Goal: Task Accomplishment & Management: Manage account settings

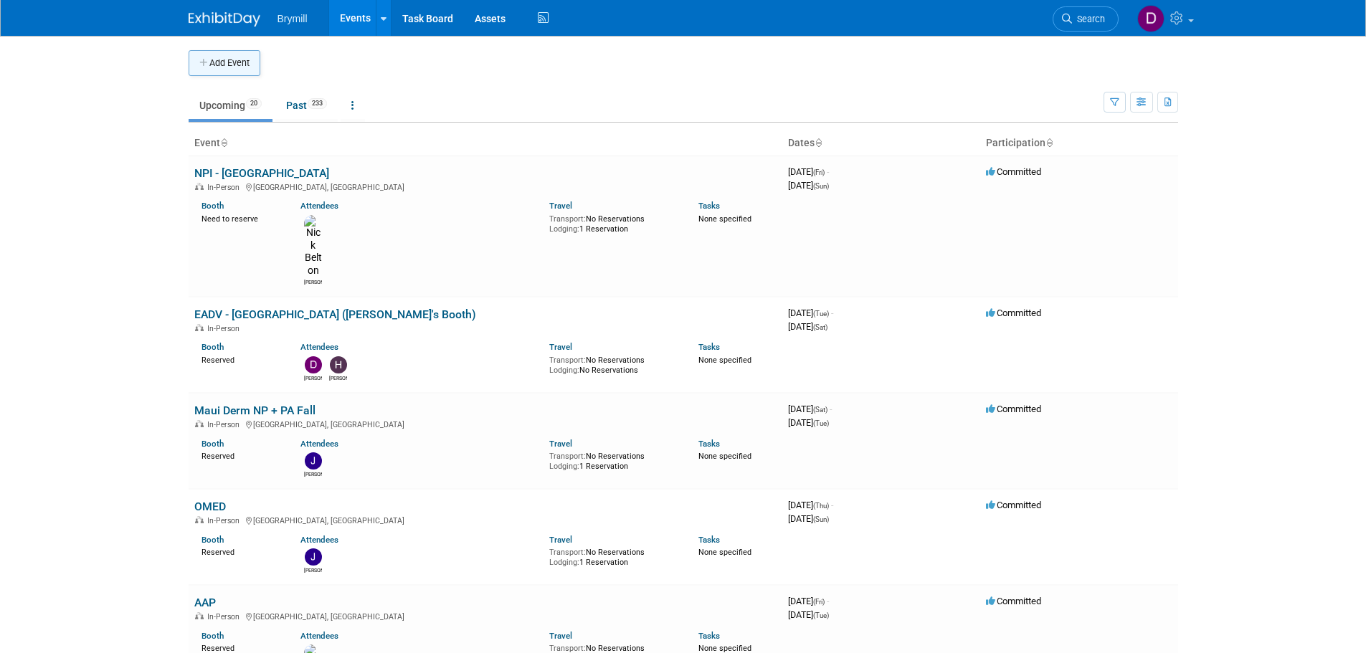
click at [223, 68] on button "Add Event" at bounding box center [225, 63] width 72 height 26
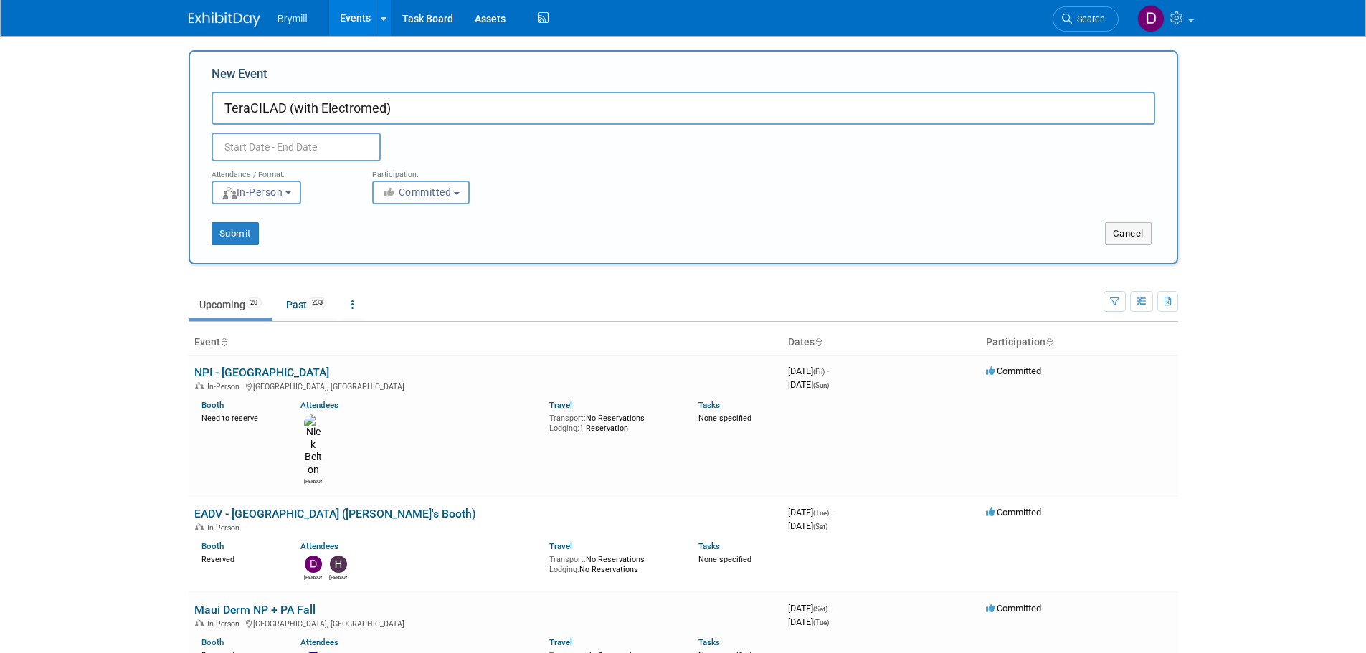
type input "TeraCILAD (with Electromed)"
click at [320, 140] on input "text" at bounding box center [295, 147] width 169 height 29
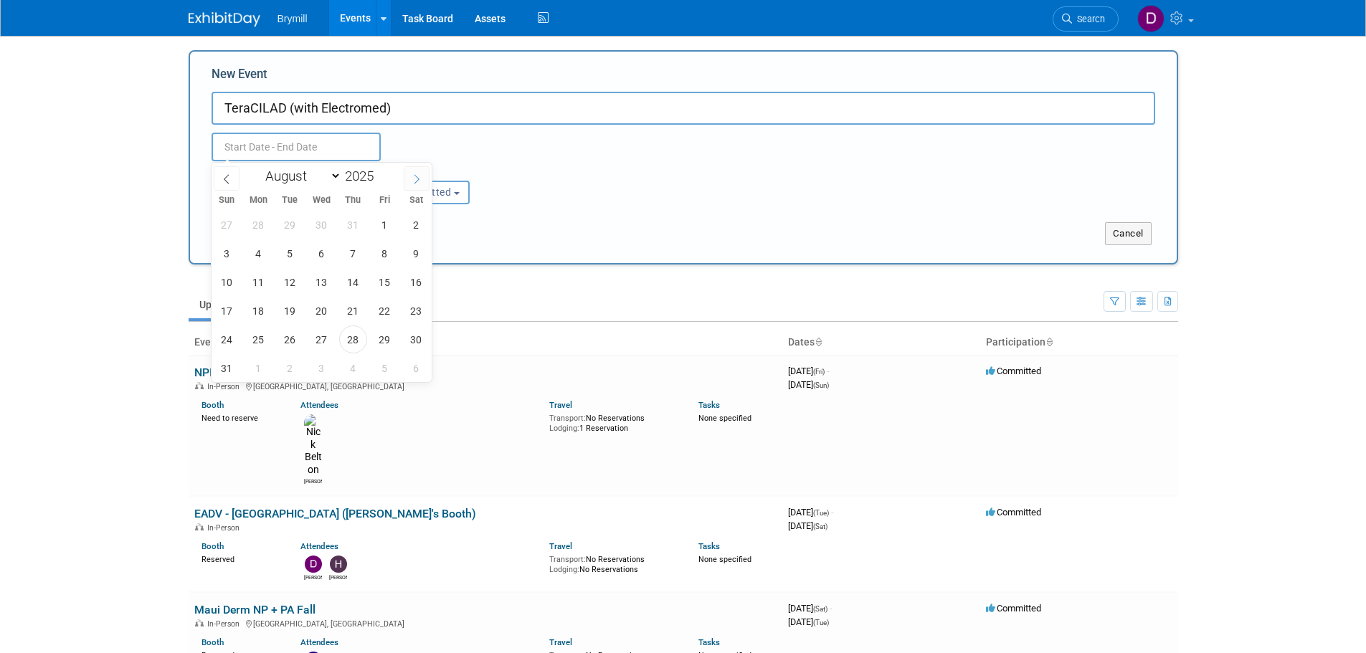
click at [421, 174] on icon at bounding box center [416, 179] width 10 height 10
select select "10"
click at [328, 313] on span "19" at bounding box center [322, 311] width 28 height 28
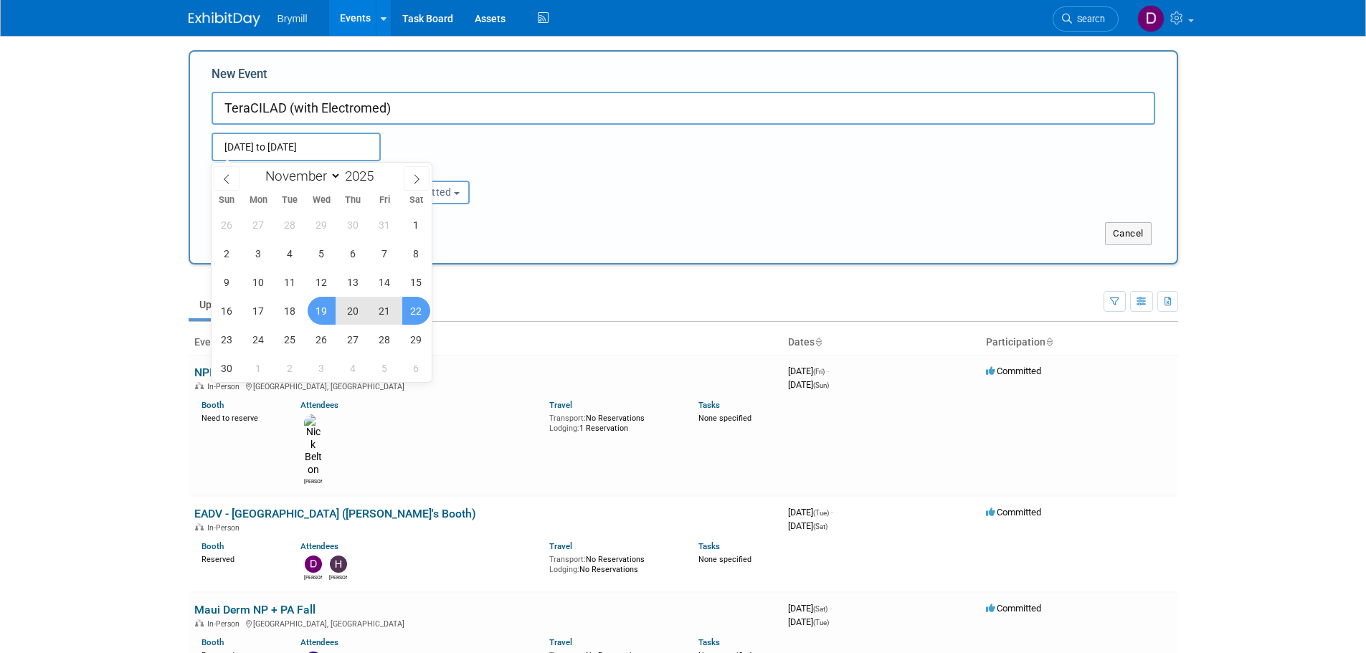
click at [424, 320] on span "22" at bounding box center [416, 311] width 28 height 28
type input "[DATE] to [DATE]"
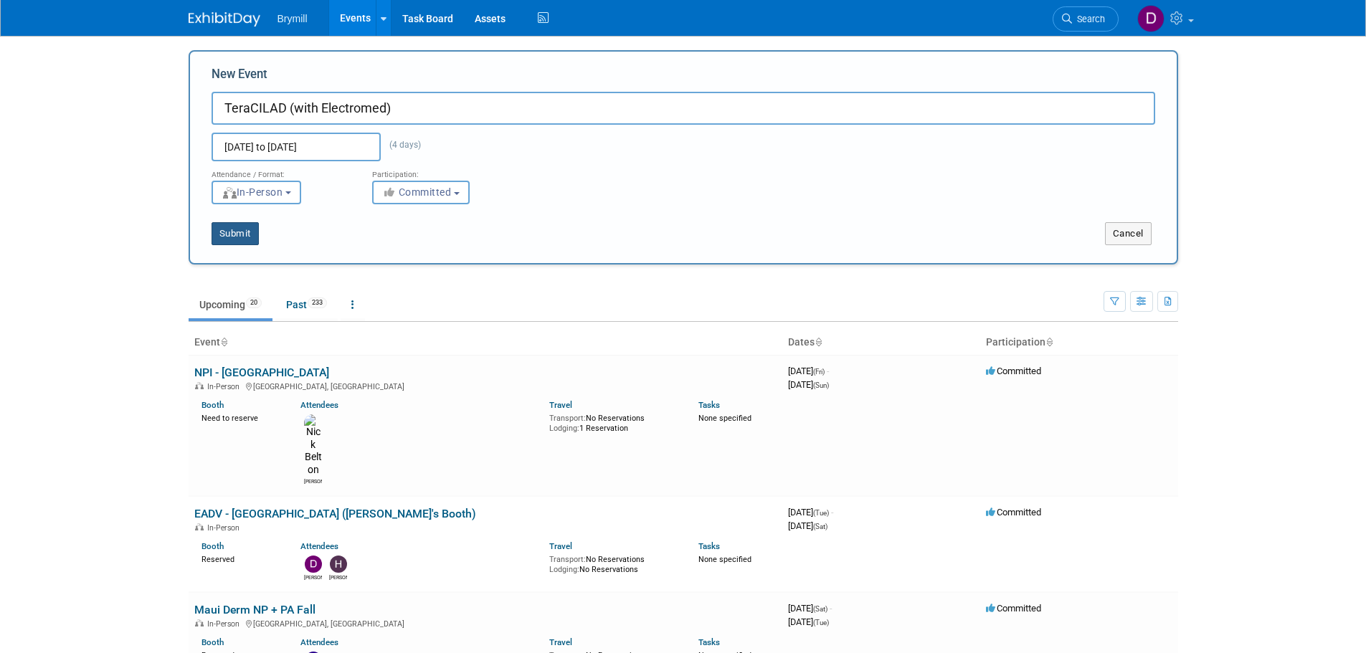
click at [248, 236] on button "Submit" at bounding box center [234, 233] width 47 height 23
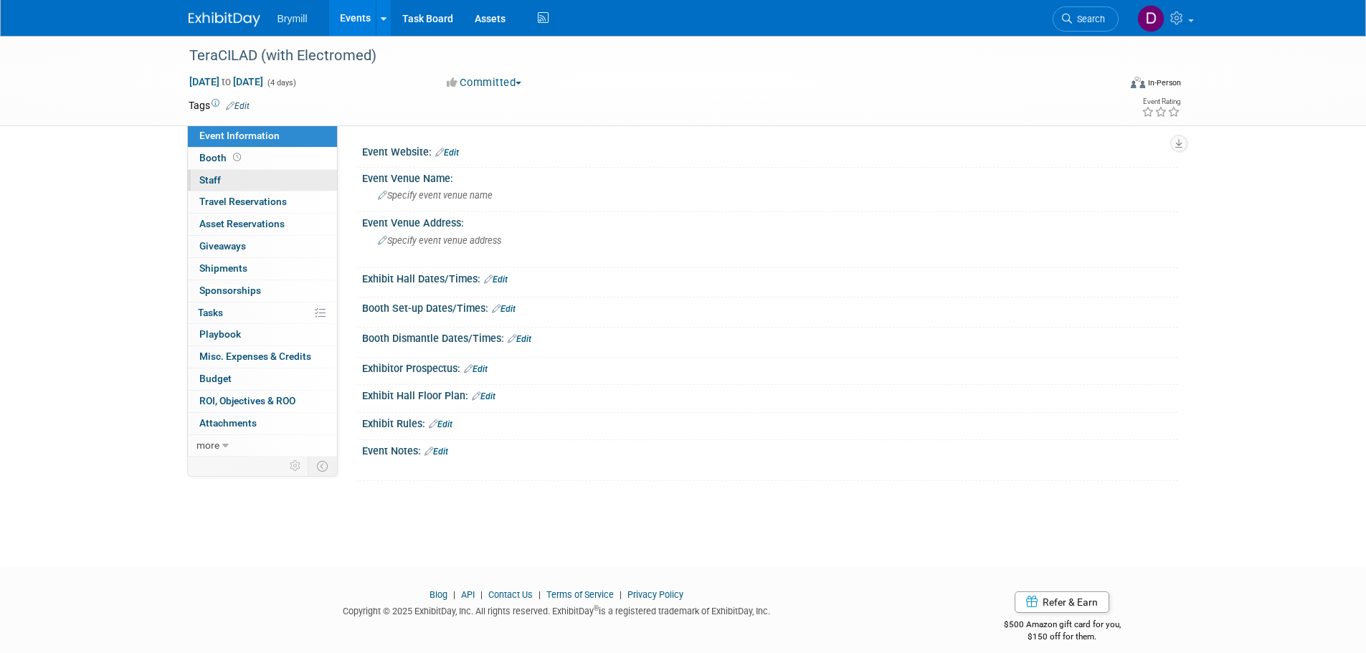
click at [254, 176] on link "0 Staff 0" at bounding box center [262, 181] width 149 height 22
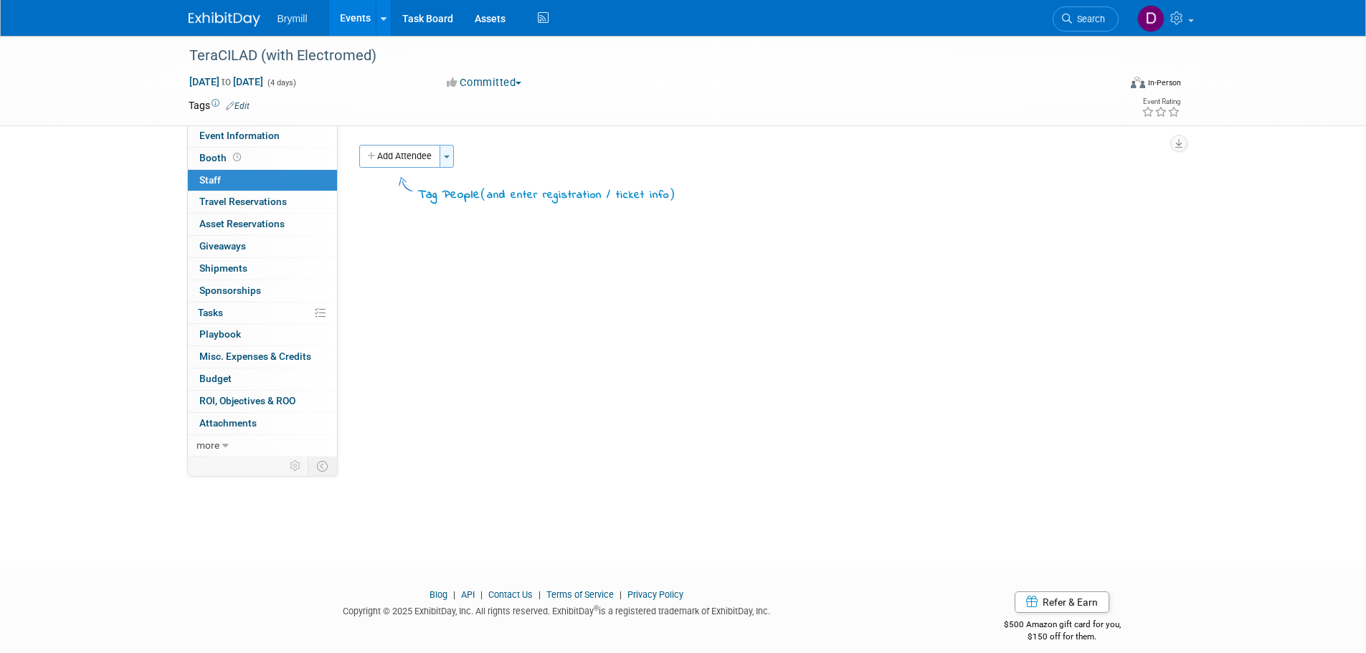
click at [454, 166] on button "Toggle Dropdown" at bounding box center [446, 156] width 14 height 23
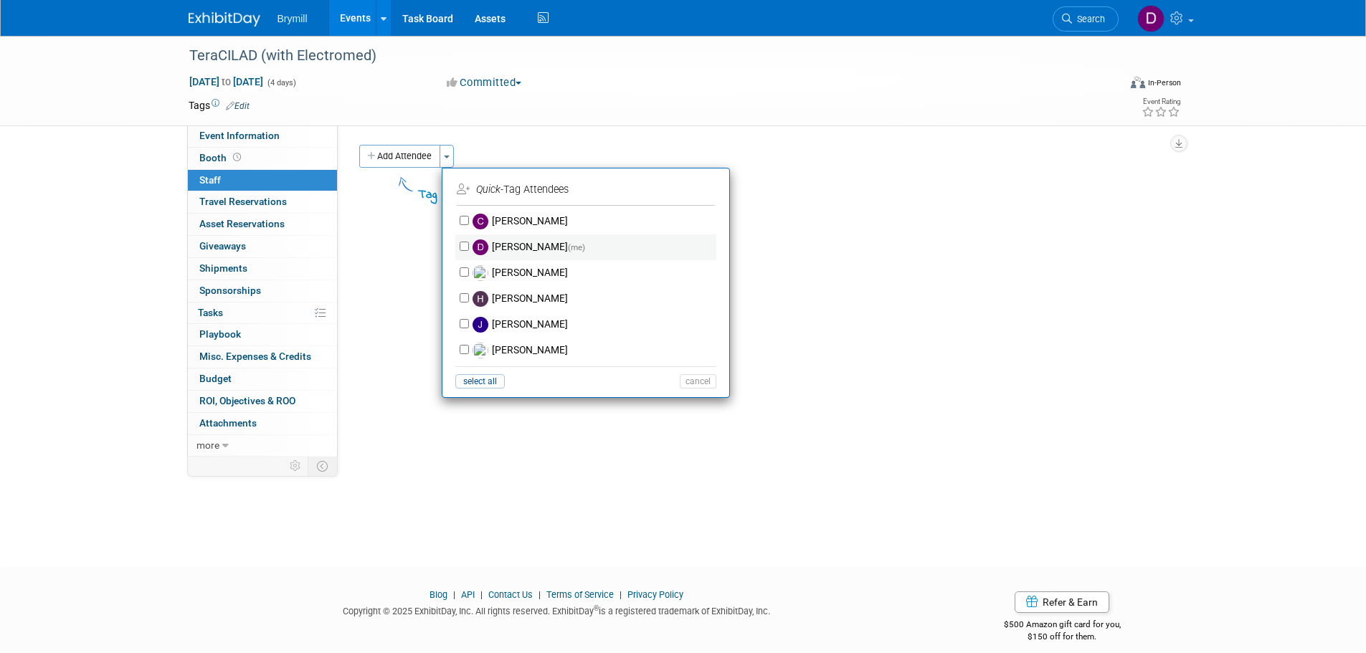
click at [514, 248] on label "Delaney Bryne (me)" at bounding box center [595, 247] width 252 height 26
click at [469, 248] on input "Delaney Bryne (me)" at bounding box center [464, 246] width 9 height 9
checkbox input "true"
click at [688, 193] on button "Apply" at bounding box center [693, 189] width 44 height 21
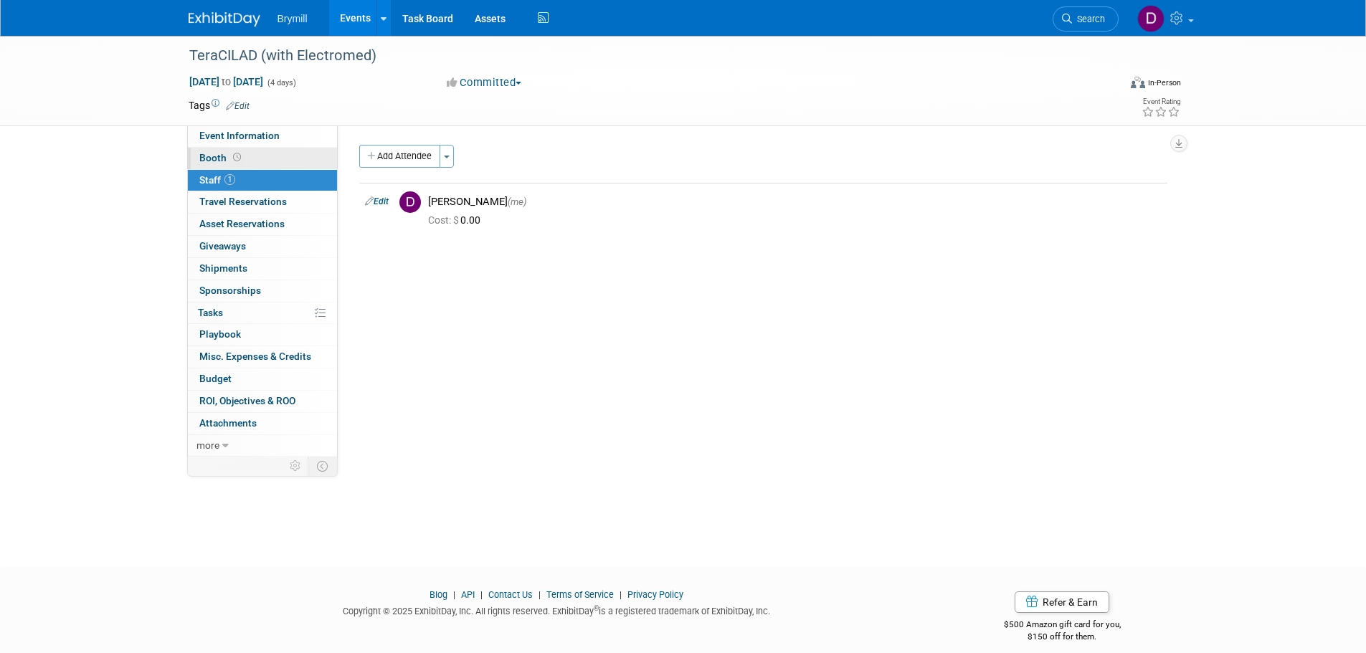
click at [268, 161] on link "Booth" at bounding box center [262, 159] width 149 height 22
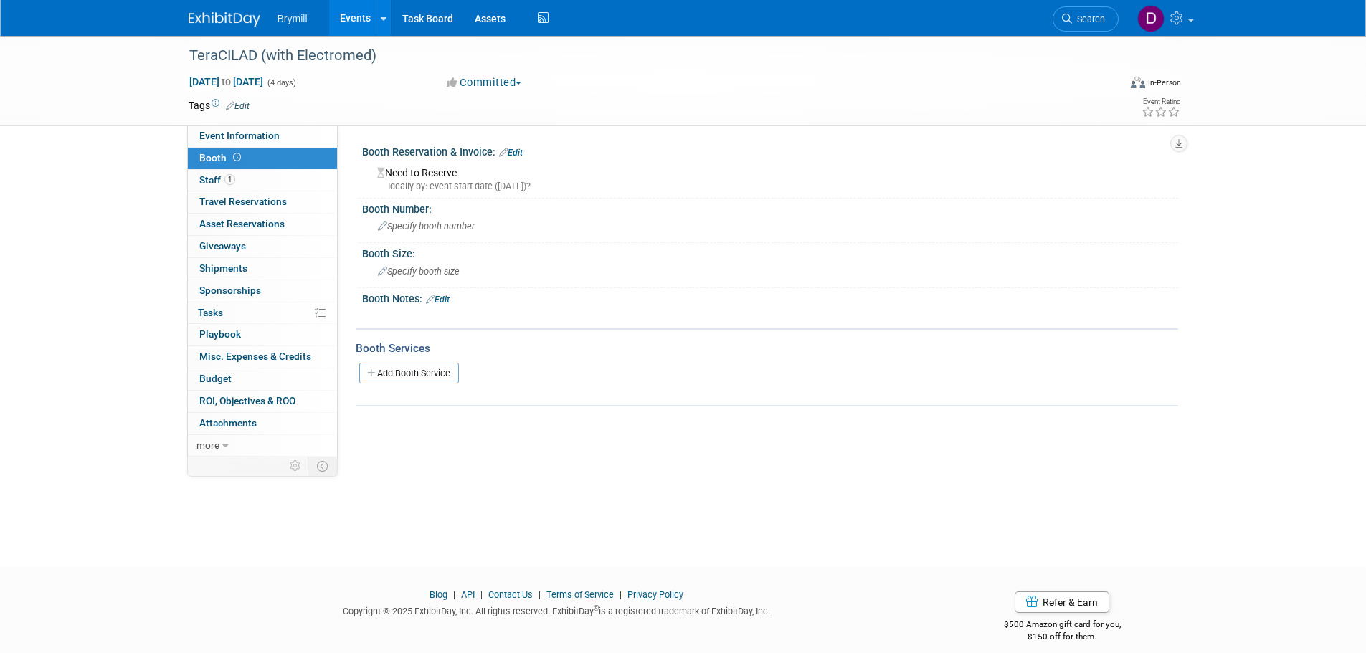
click at [518, 156] on link "Edit" at bounding box center [511, 153] width 24 height 10
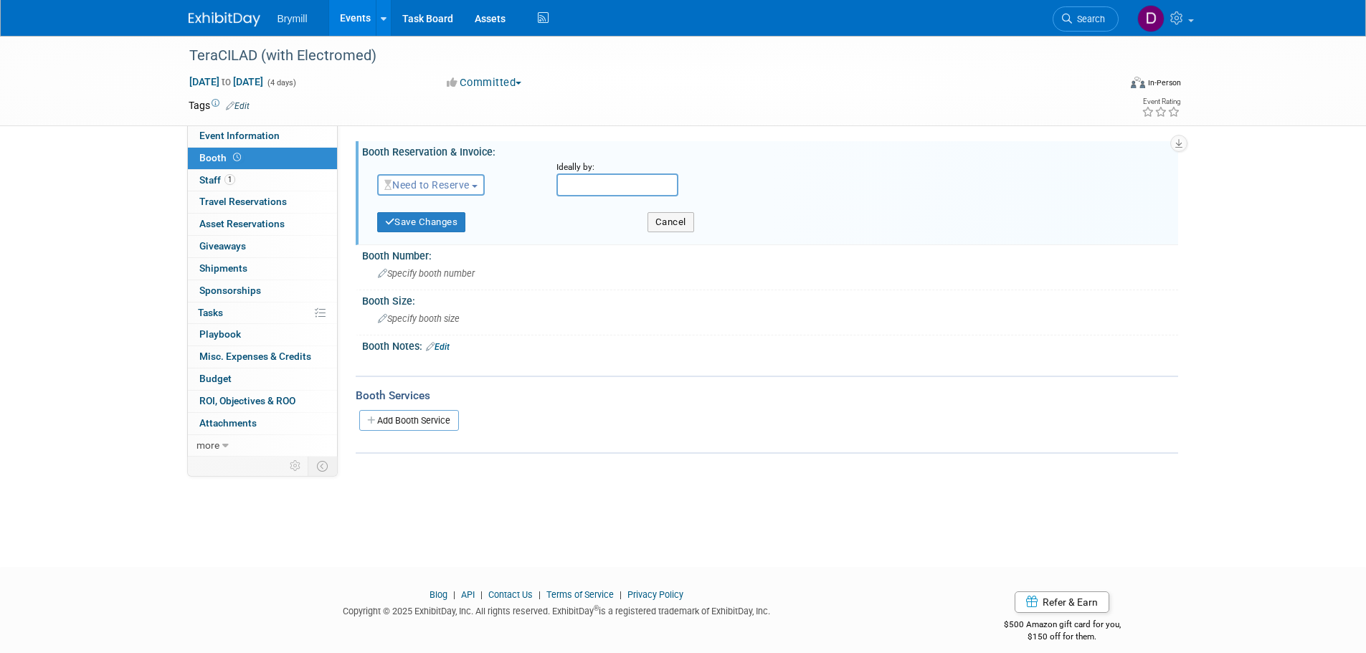
click at [470, 186] on span "Need to Reserve" at bounding box center [426, 184] width 85 height 11
click at [459, 231] on link "Reserved" at bounding box center [454, 229] width 153 height 20
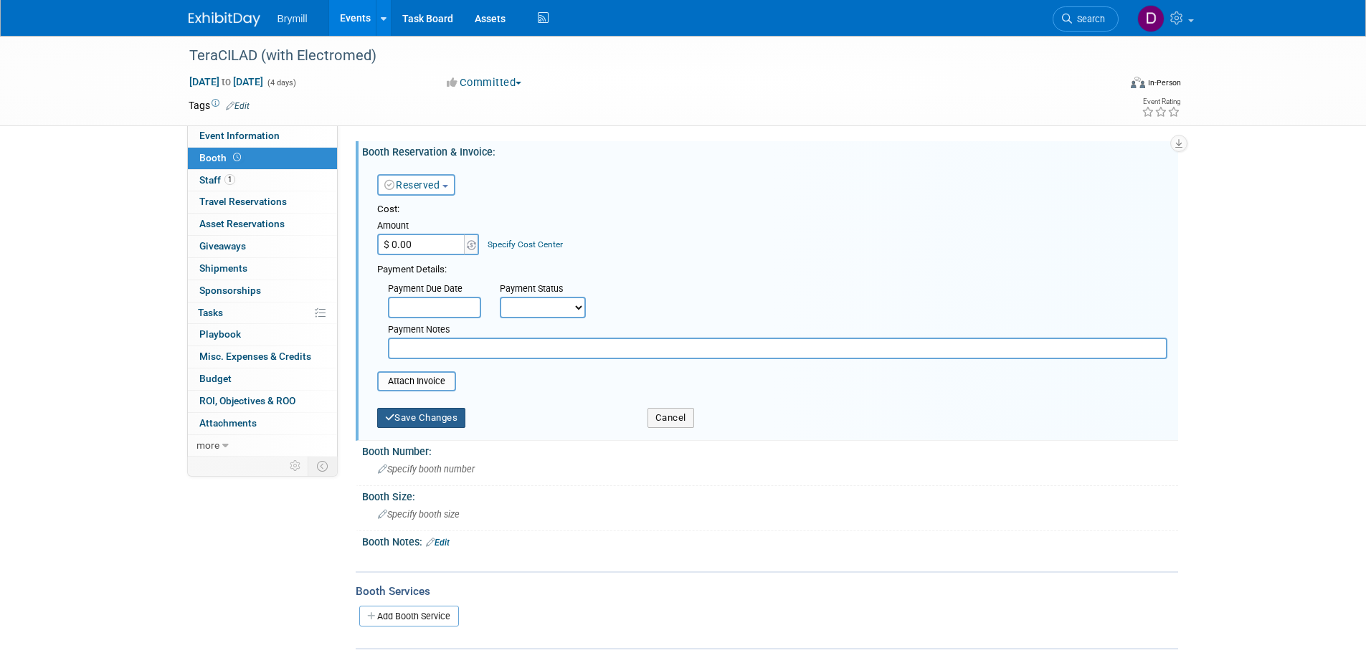
click at [454, 422] on button "Save Changes" at bounding box center [421, 418] width 89 height 20
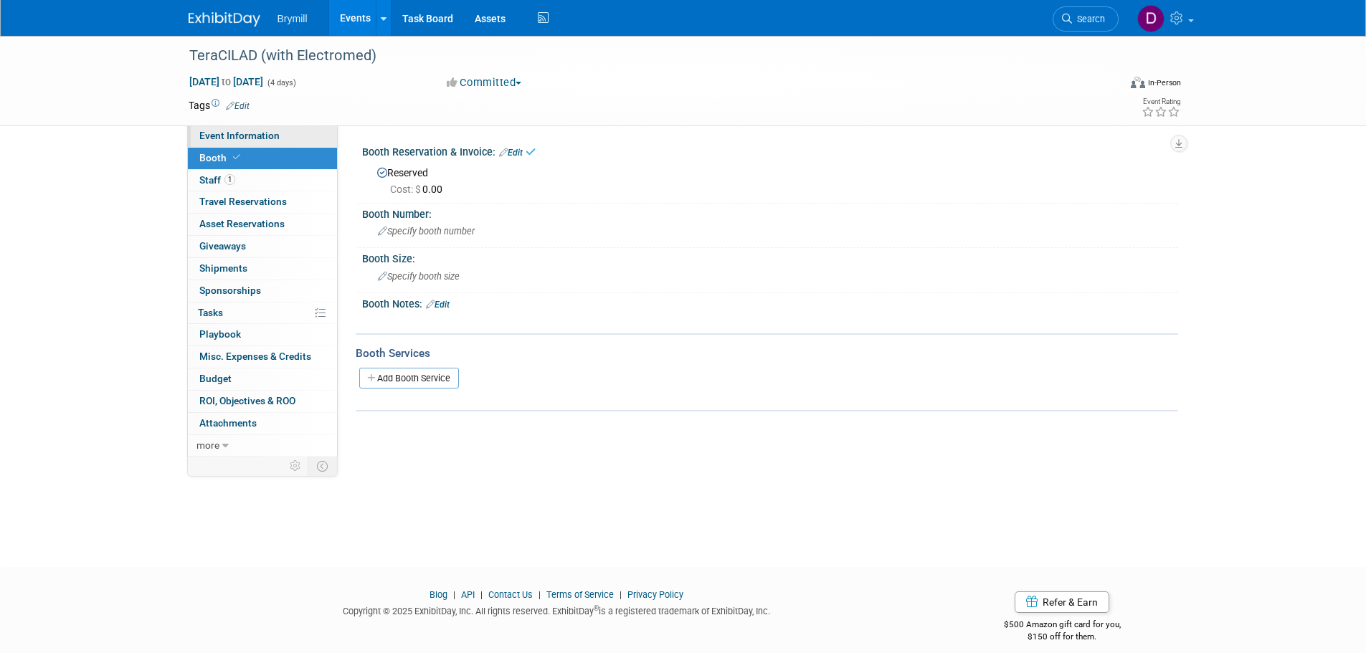
click at [292, 136] on link "Event Information" at bounding box center [262, 136] width 149 height 22
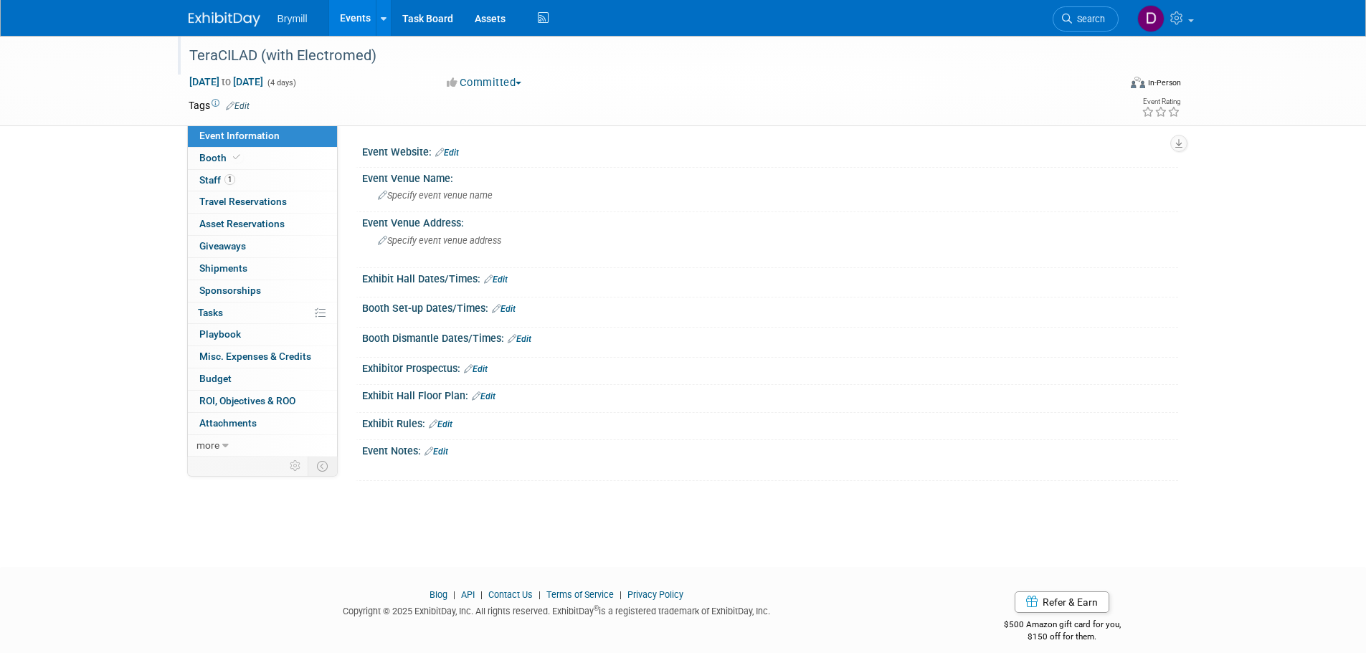
click at [379, 59] on div "TeraCILAD (with Electromed)" at bounding box center [640, 56] width 913 height 26
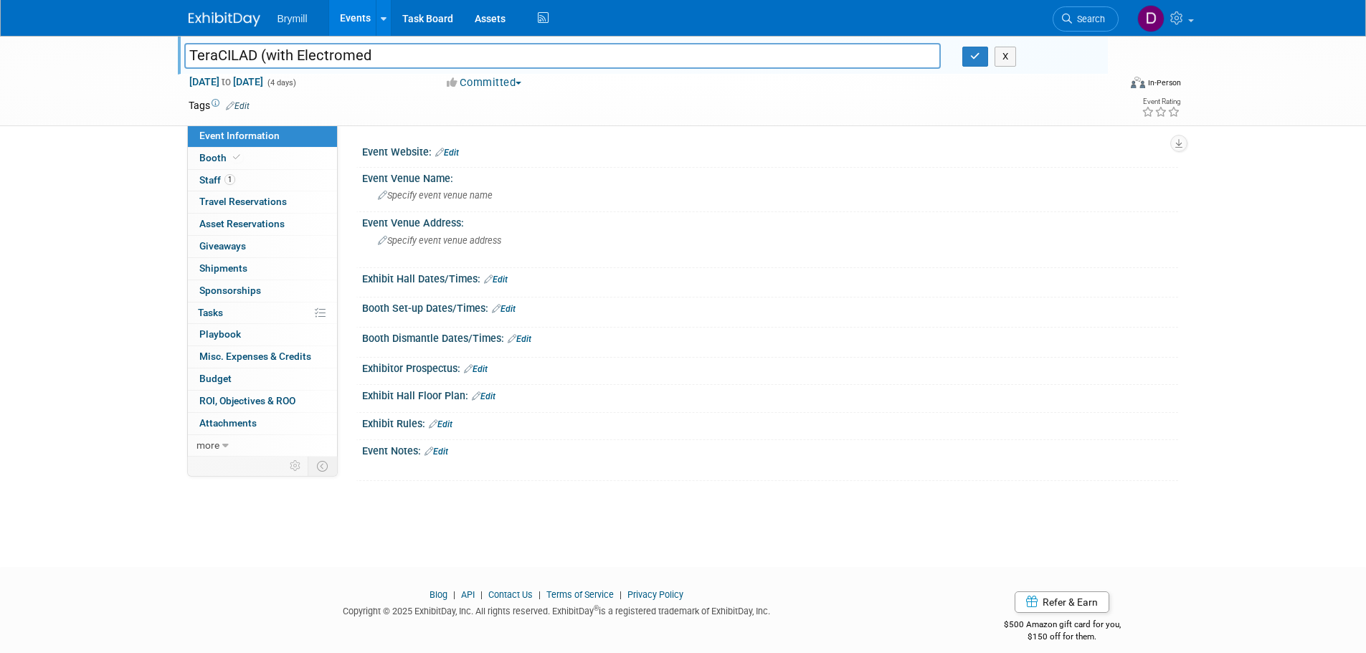
type input "TeraCILAD (with Electromed)"
click at [969, 59] on button "button" at bounding box center [975, 57] width 26 height 20
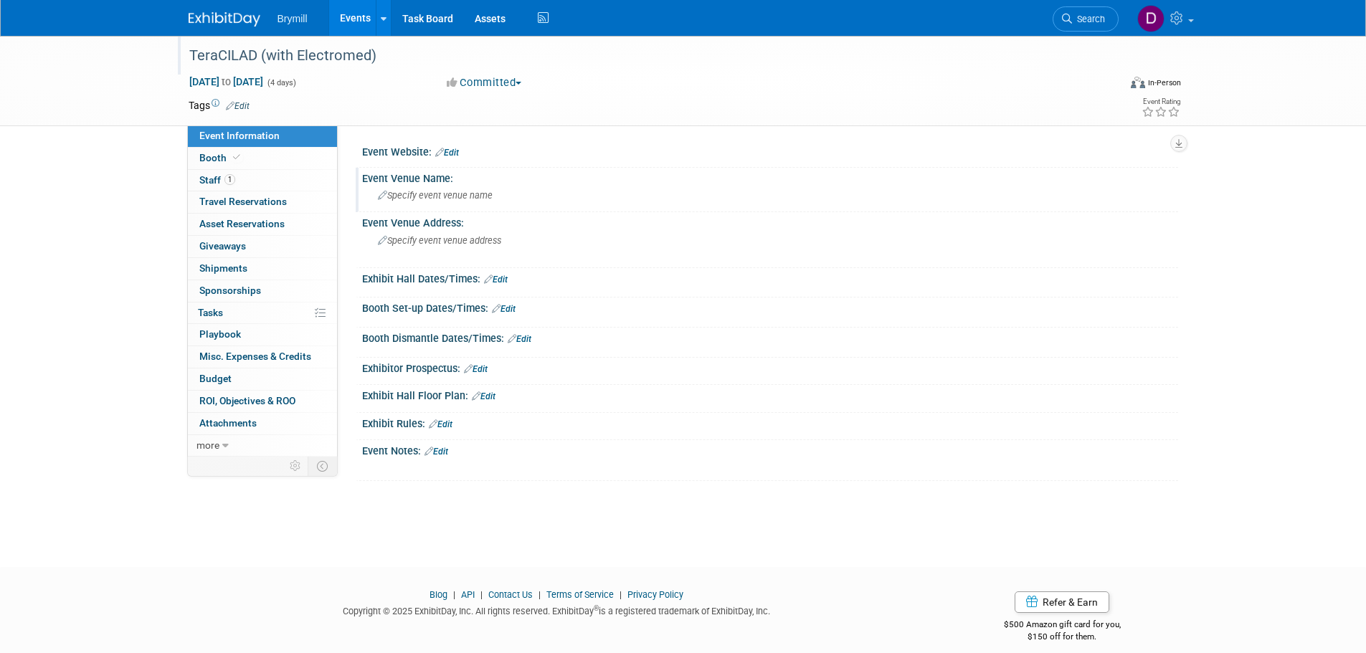
click at [487, 197] on span "Specify event venue name" at bounding box center [435, 195] width 115 height 11
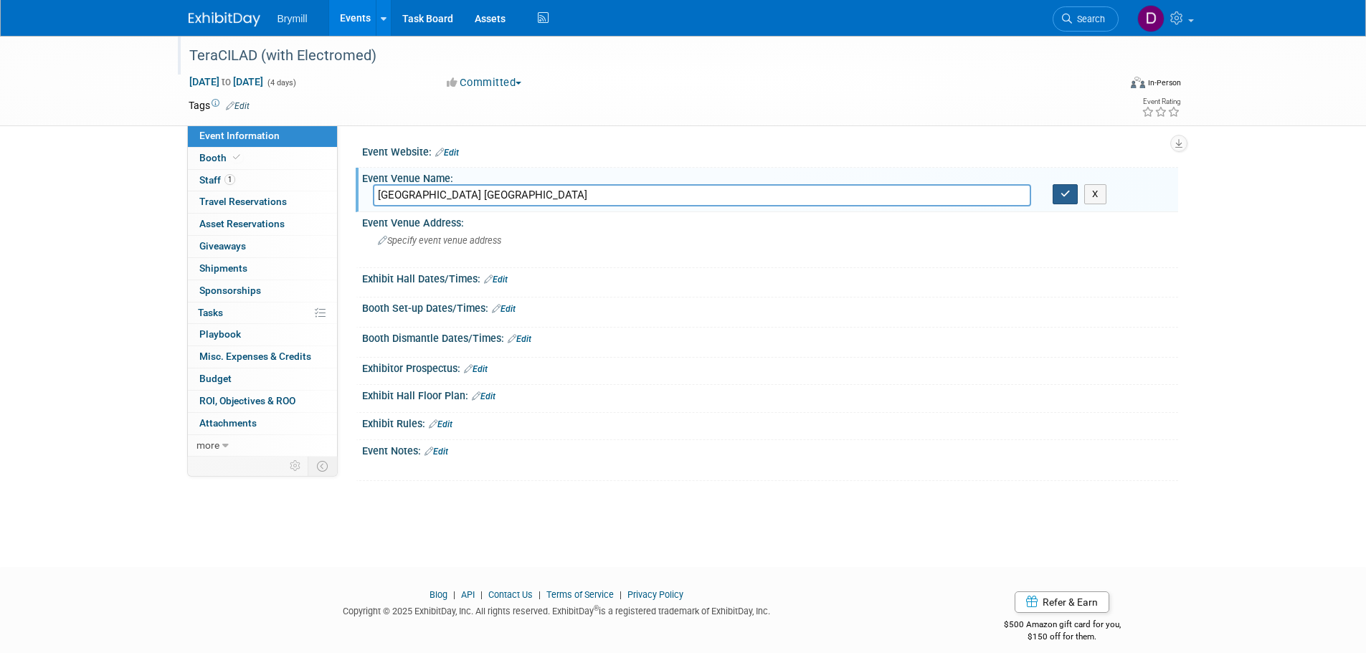
type input "World Trade Center Mexico City"
click at [1071, 189] on button "button" at bounding box center [1065, 194] width 26 height 20
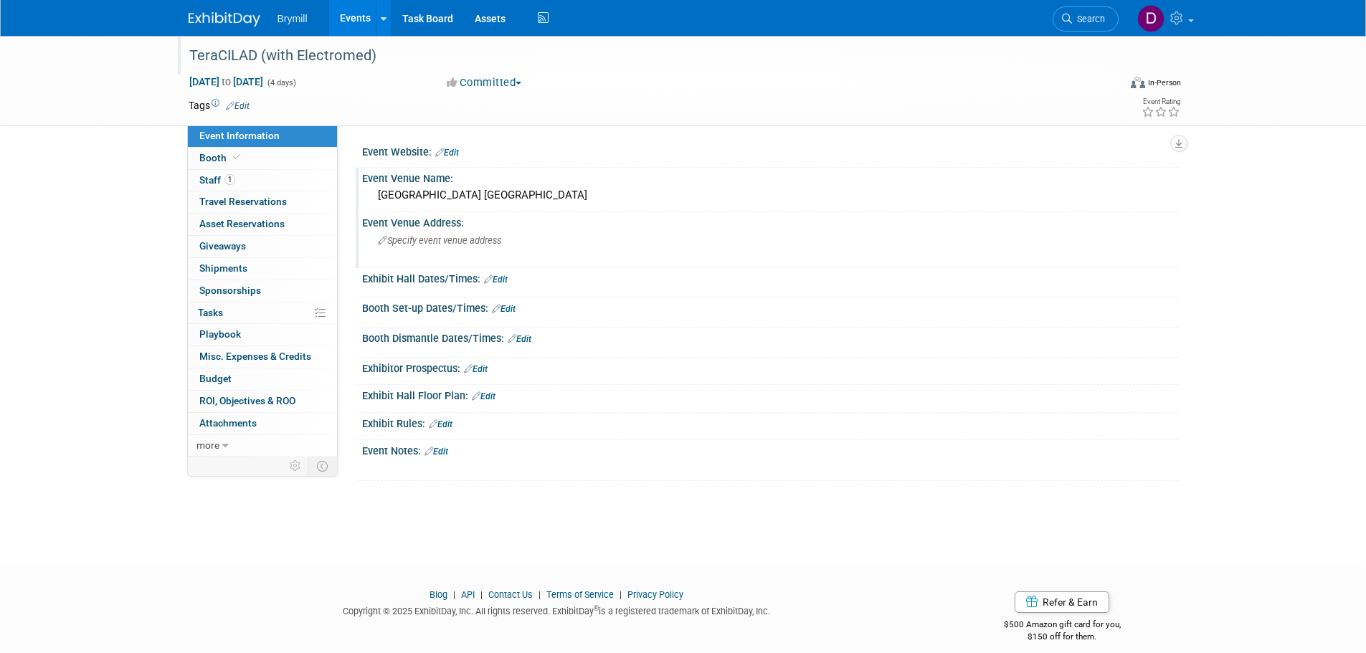
click at [479, 240] on span "Specify event venue address" at bounding box center [439, 240] width 123 height 11
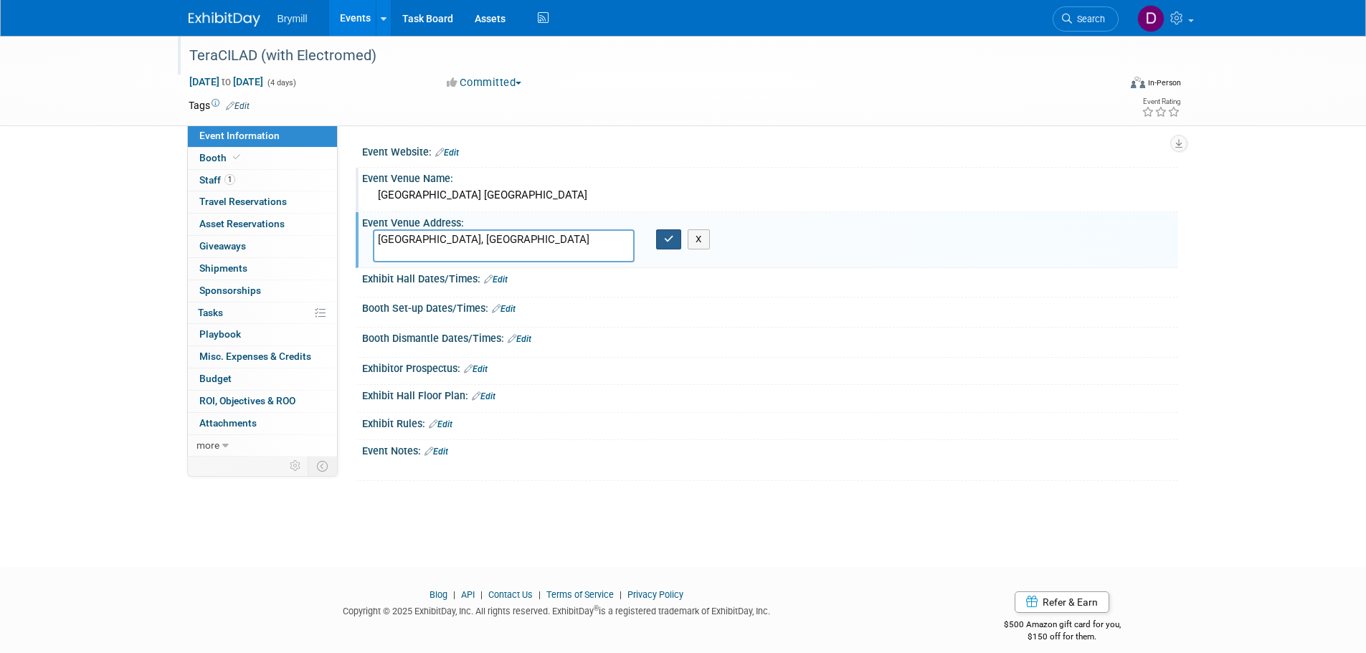
type textarea "Mexico City, MX"
click at [657, 240] on button "button" at bounding box center [669, 239] width 26 height 20
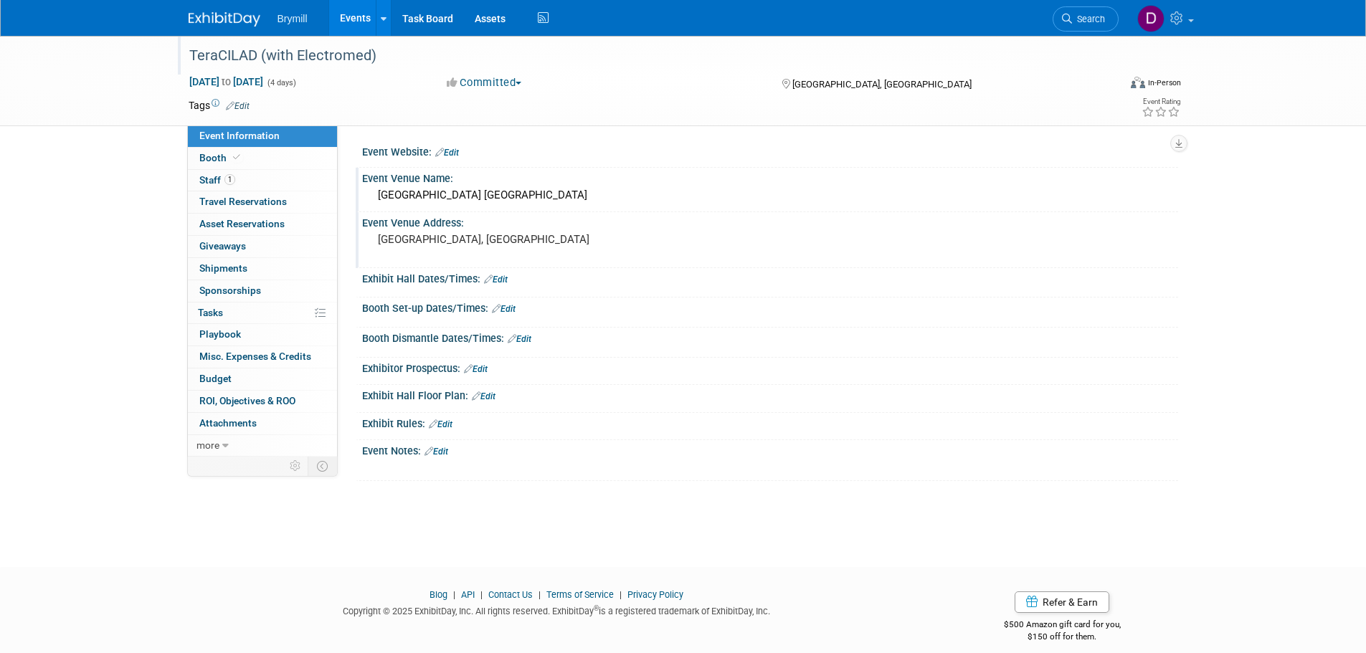
click at [221, 14] on img at bounding box center [225, 19] width 72 height 14
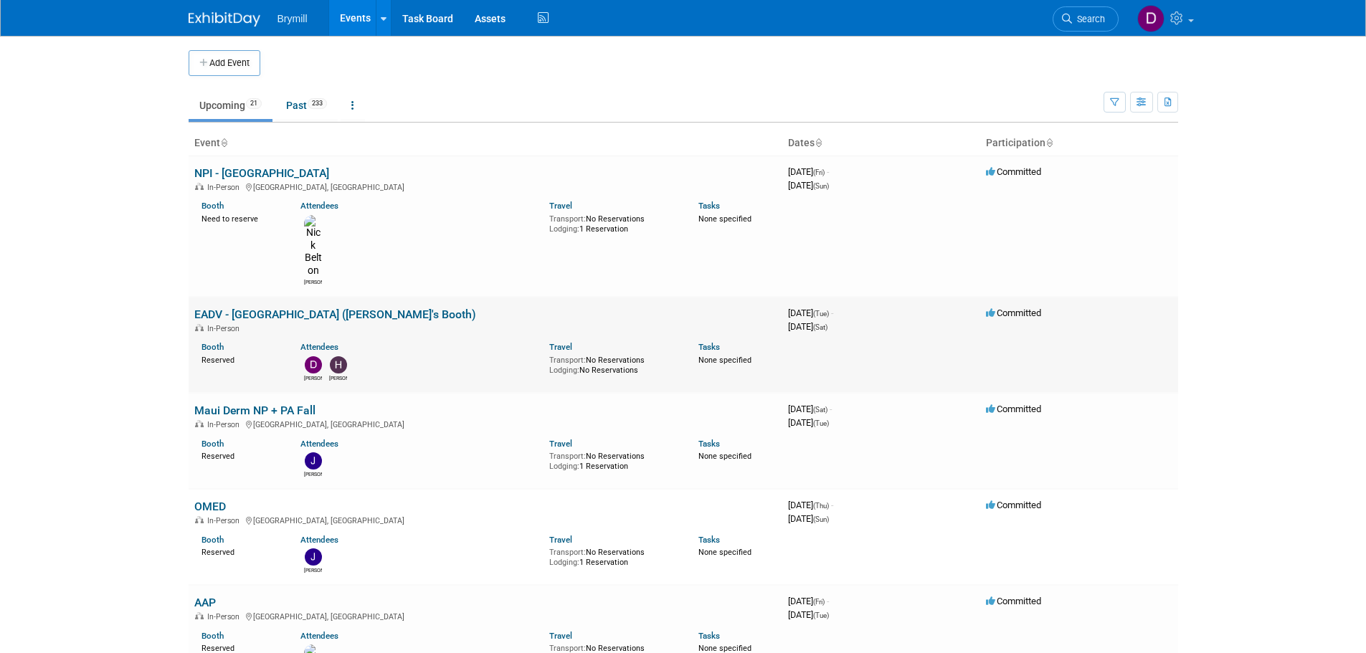
click at [293, 308] on link "EADV - [GEOGRAPHIC_DATA] ([PERSON_NAME]'s Booth)" at bounding box center [335, 315] width 282 height 14
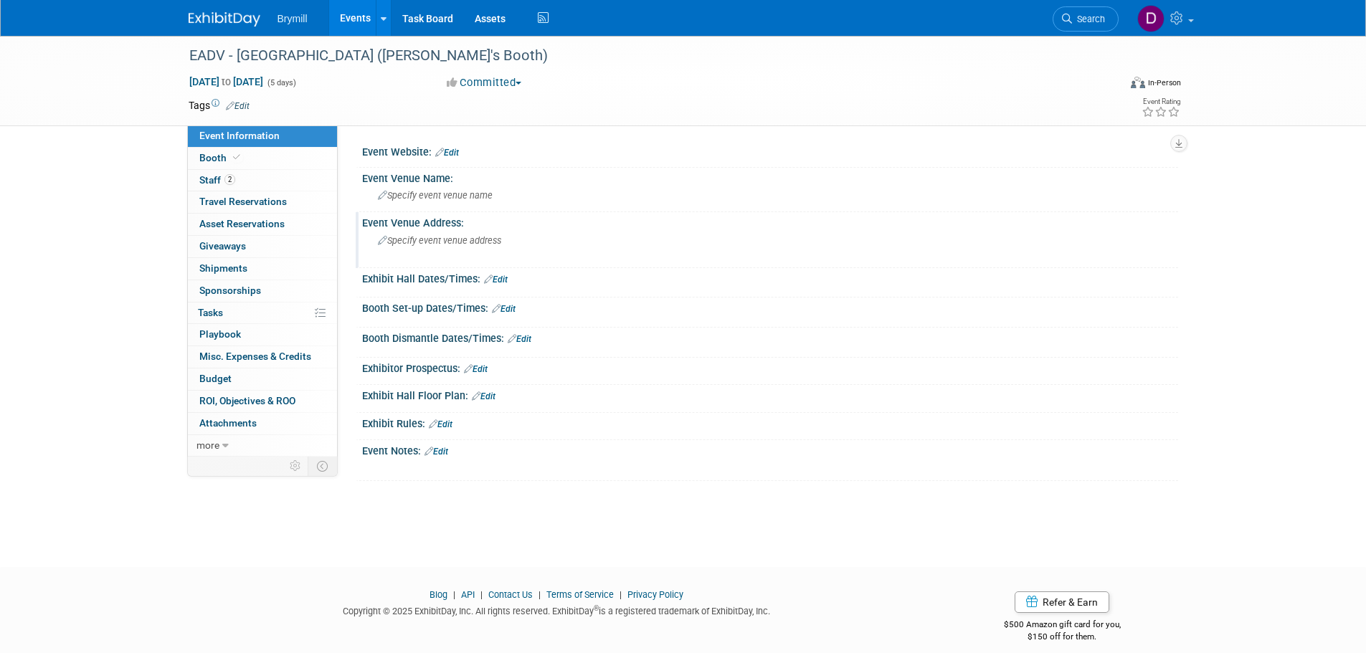
click at [442, 249] on div "Specify event venue address" at bounding box center [532, 245] width 318 height 33
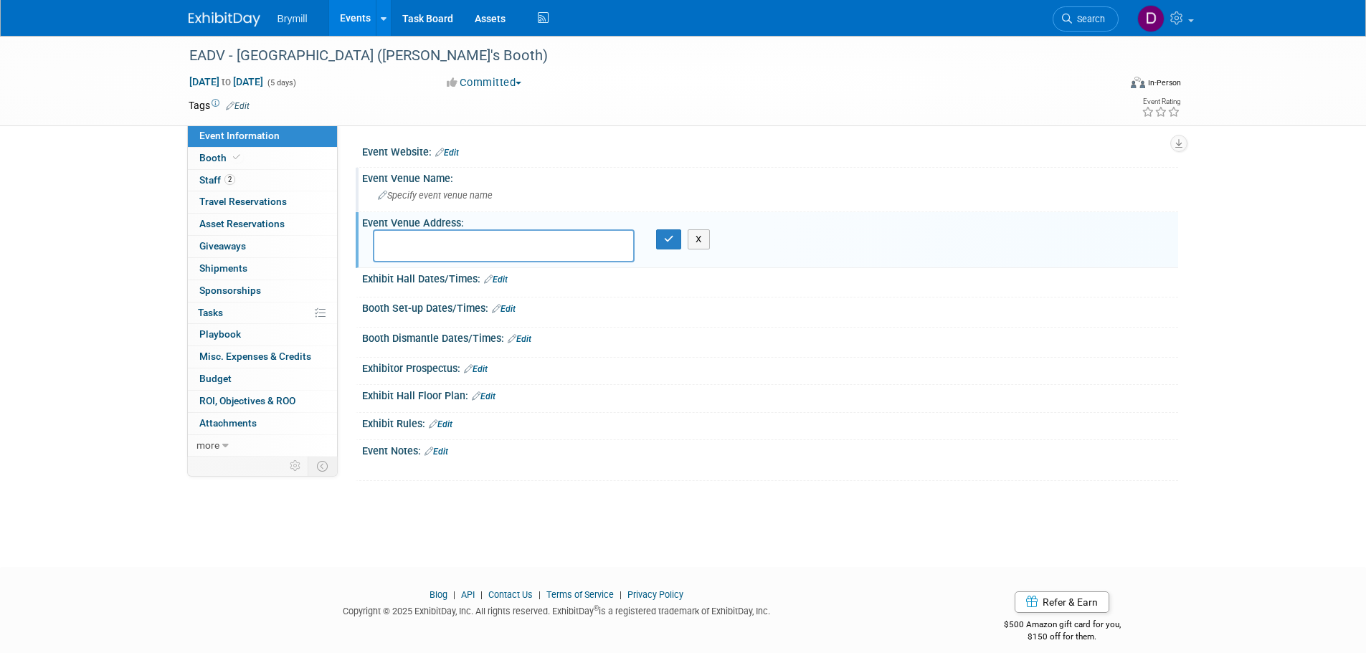
click at [433, 200] on span "Specify event venue name" at bounding box center [435, 195] width 115 height 11
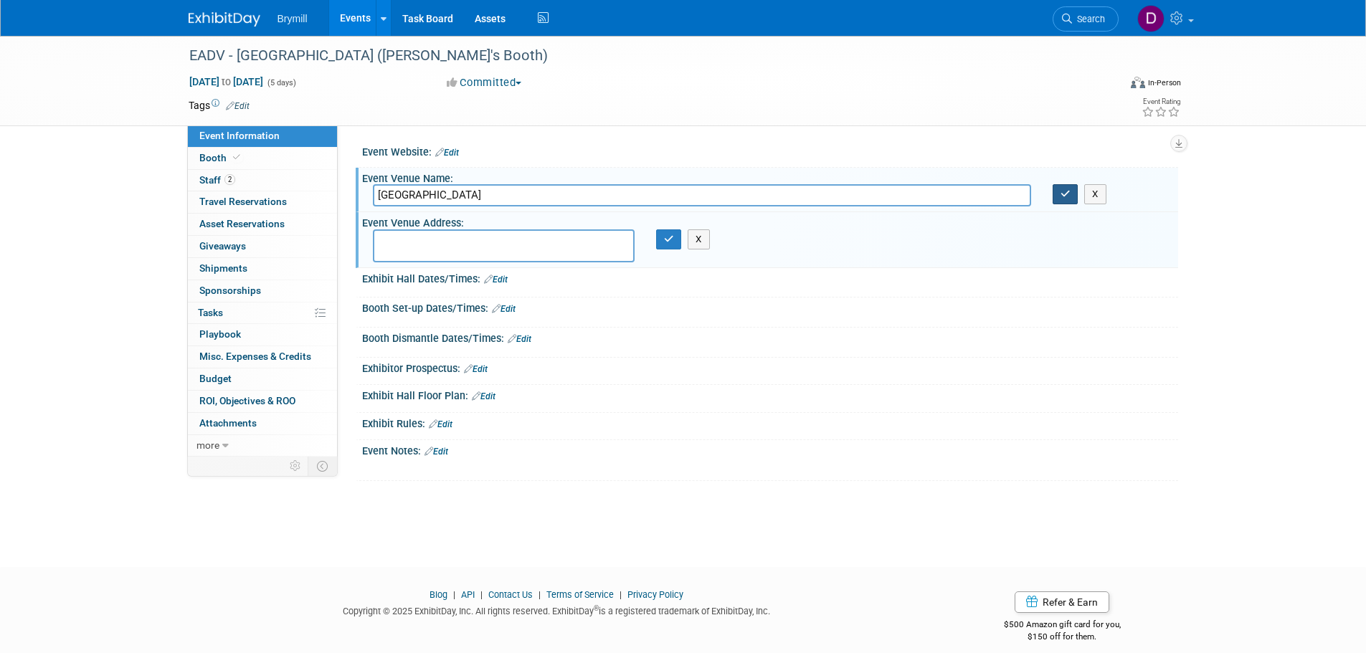
type input "Paris Convention Centre"
click at [1056, 187] on button "button" at bounding box center [1065, 194] width 26 height 20
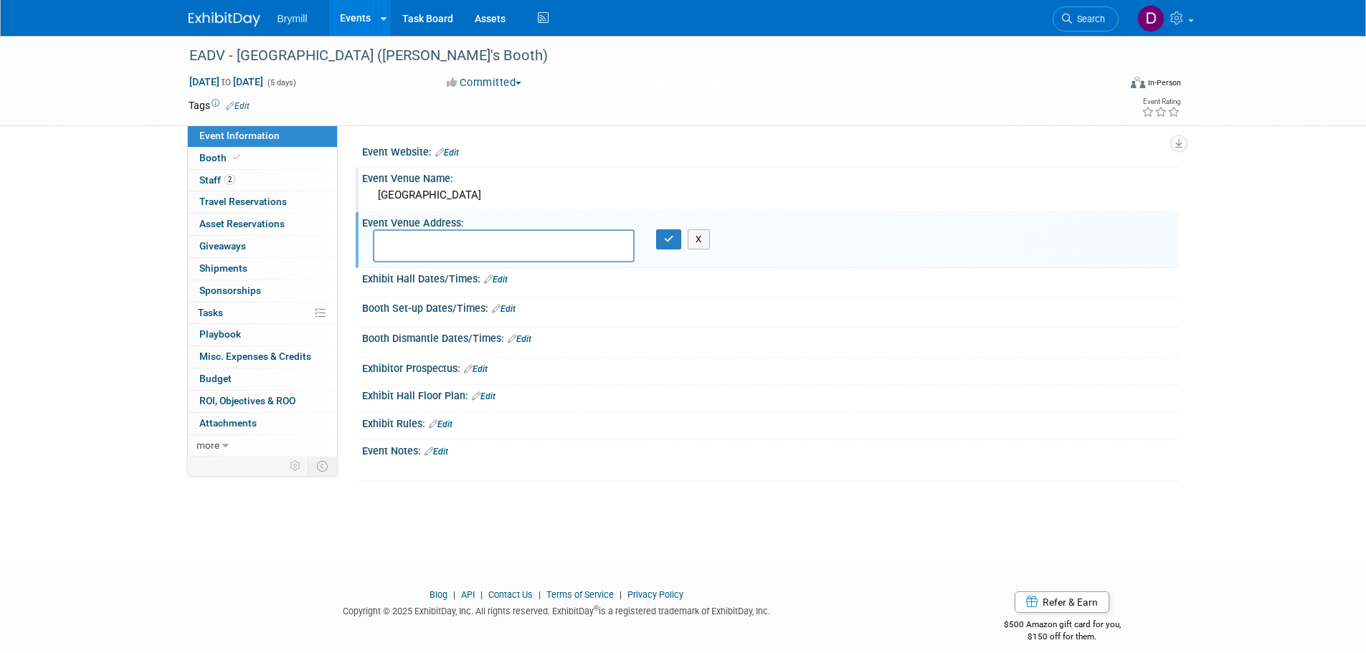
click at [479, 257] on textarea at bounding box center [504, 245] width 262 height 33
paste textarea "1 Pl. de la Prte de Versailles, 75015 Paris, France"
type textarea "1 Pl. de la Prte de Versailles, 75015 Paris, France"
click at [667, 240] on icon "button" at bounding box center [669, 238] width 10 height 9
